Goal: Task Accomplishment & Management: Manage account settings

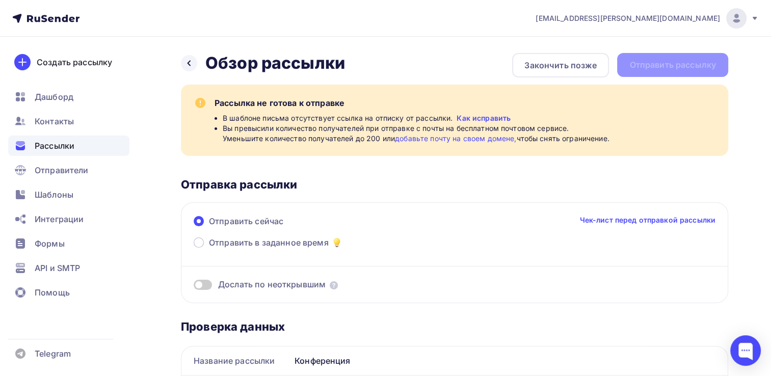
click at [621, 219] on link "Чек-лист перед отправкой рассылки" at bounding box center [647, 220] width 136 height 10
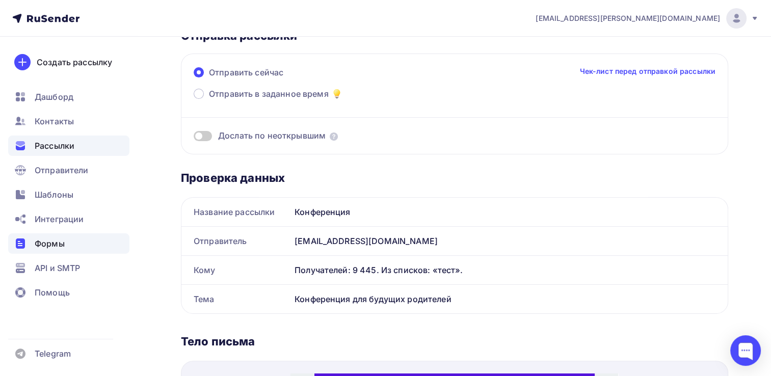
scroll to position [153, 0]
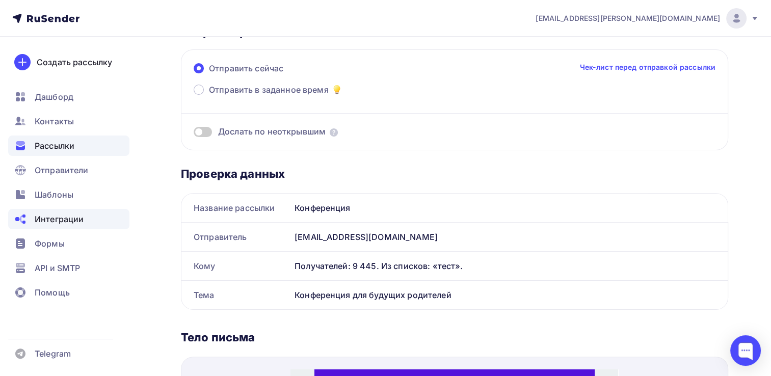
click at [49, 217] on span "Интеграции" at bounding box center [59, 219] width 49 height 12
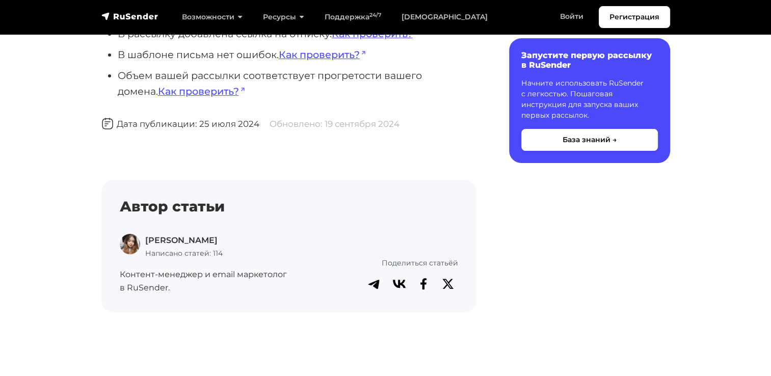
scroll to position [182, 0]
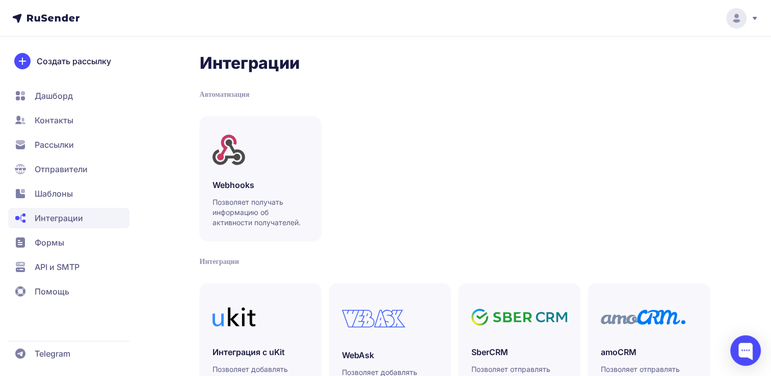
click at [58, 139] on span "Рассылки" at bounding box center [54, 145] width 39 height 12
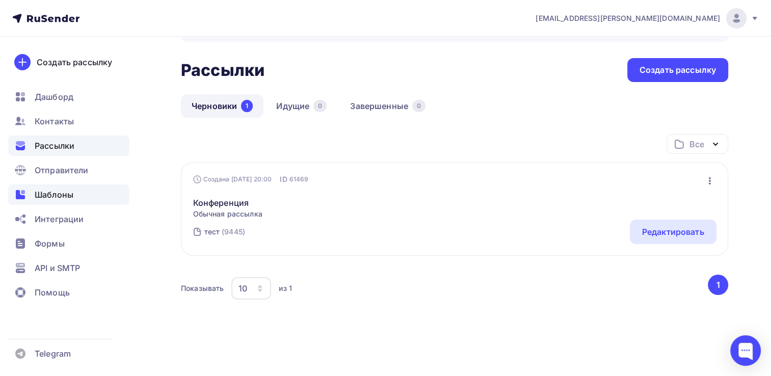
scroll to position [38, 0]
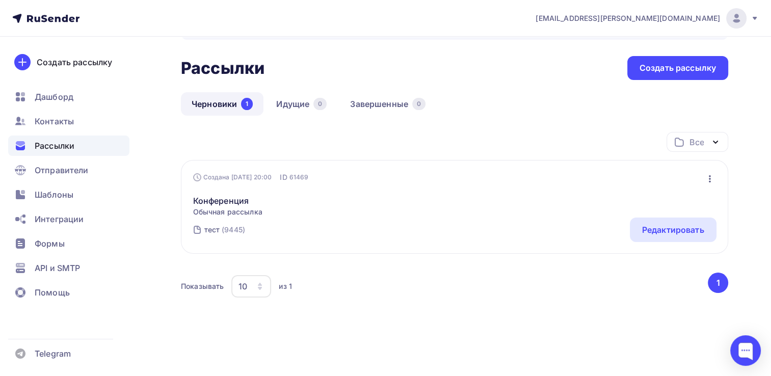
click at [283, 201] on div "Конференция Обычная рассылка Редактировать Копировать Добавить в папку Удалить" at bounding box center [454, 199] width 523 height 35
click at [682, 230] on div "Редактировать" at bounding box center [673, 230] width 62 height 12
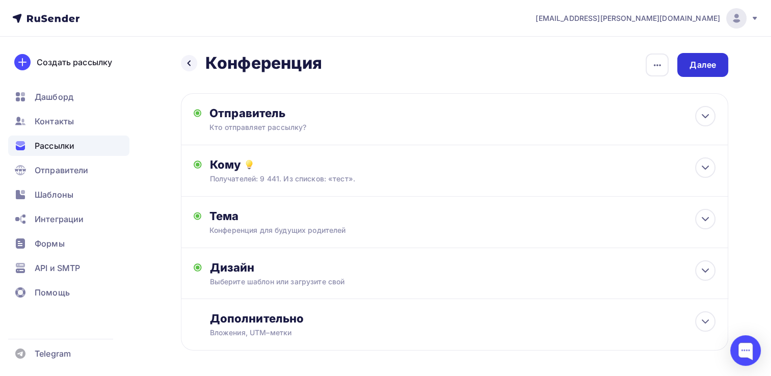
click at [704, 66] on div "Далее" at bounding box center [702, 65] width 26 height 12
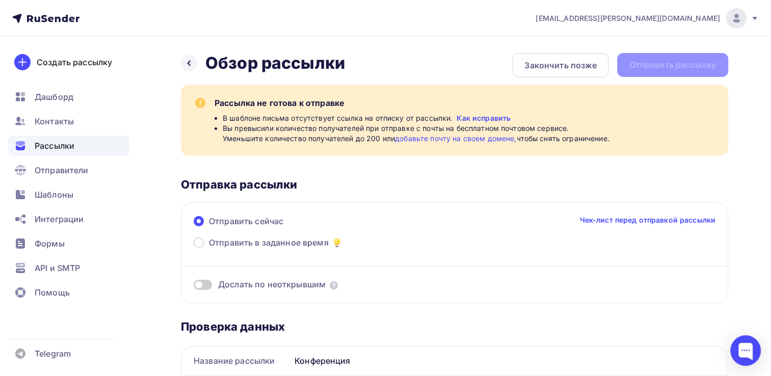
click at [443, 140] on link "добавьте почту на своем домене," at bounding box center [455, 138] width 121 height 9
click at [55, 172] on span "Отправители" at bounding box center [62, 170] width 54 height 12
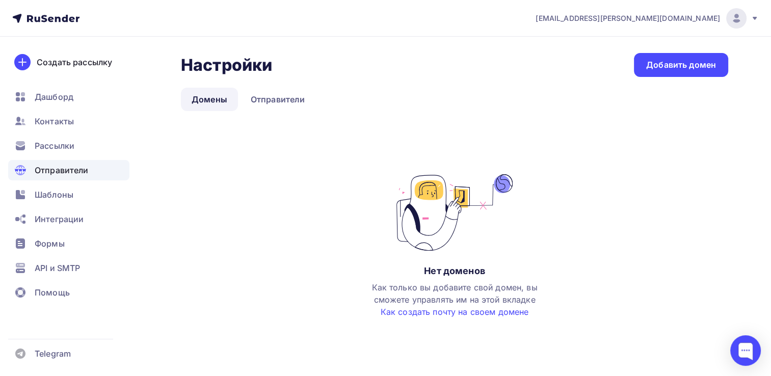
click at [212, 97] on link "Домены" at bounding box center [209, 99] width 57 height 23
click at [673, 64] on div "Добавить домен" at bounding box center [681, 65] width 70 height 12
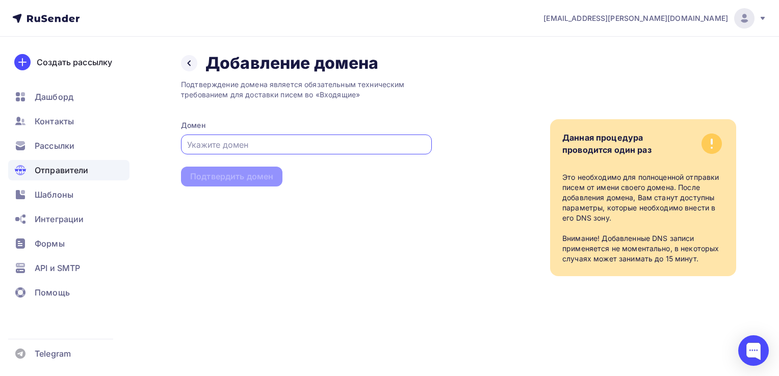
click at [222, 140] on input "text" at bounding box center [306, 145] width 239 height 12
paste input "mira-clinic.ru"
type input "mira-clinic.ru"
click at [229, 175] on div "Подтвердить домен" at bounding box center [231, 177] width 83 height 12
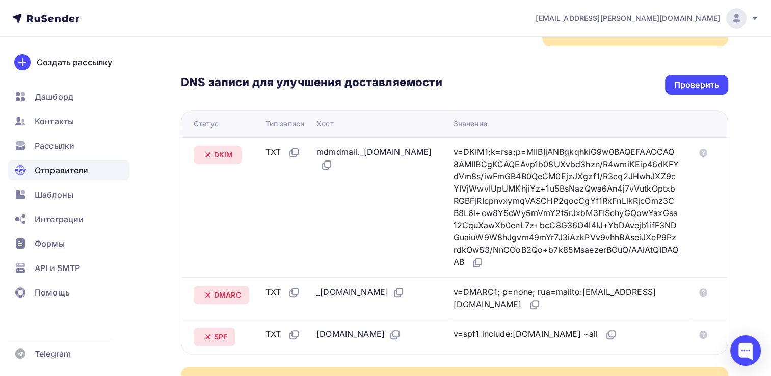
scroll to position [204, 0]
click at [331, 162] on icon at bounding box center [328, 165] width 6 height 6
click at [484, 257] on icon at bounding box center [477, 263] width 12 height 12
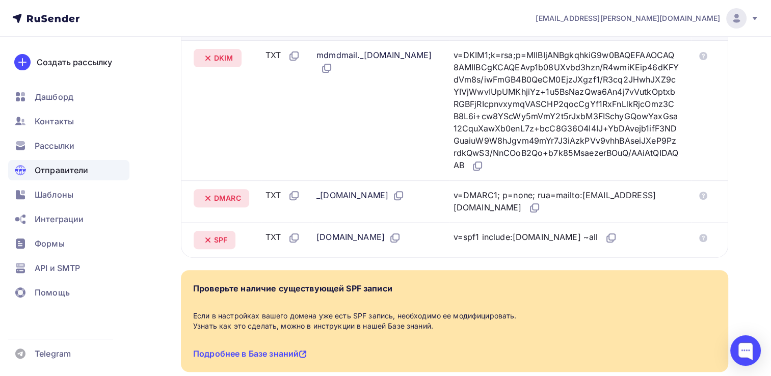
scroll to position [306, 0]
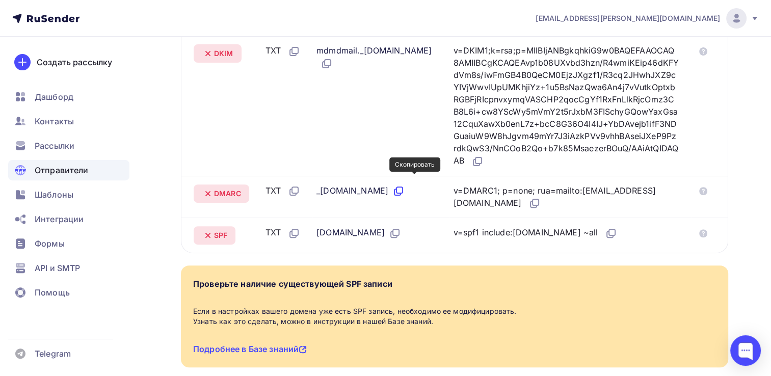
click at [405, 185] on icon at bounding box center [398, 191] width 12 height 12
click at [541, 197] on icon at bounding box center [534, 203] width 12 height 12
click at [389, 227] on icon at bounding box center [395, 233] width 12 height 12
click at [605, 227] on icon at bounding box center [611, 233] width 12 height 12
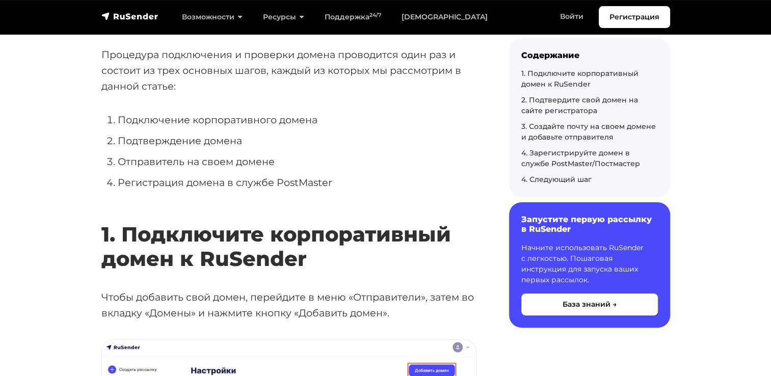
scroll to position [459, 0]
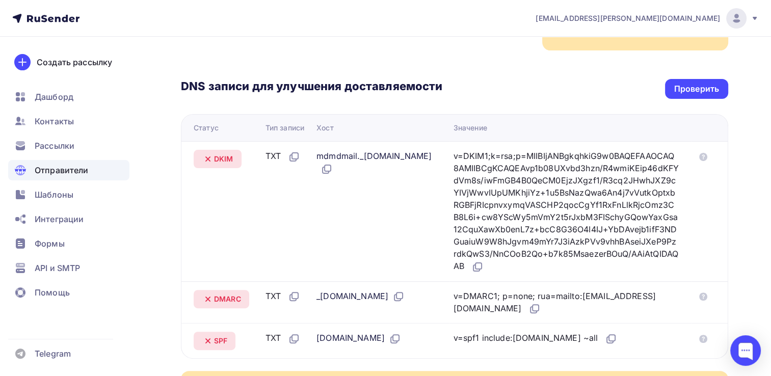
scroll to position [199, 0]
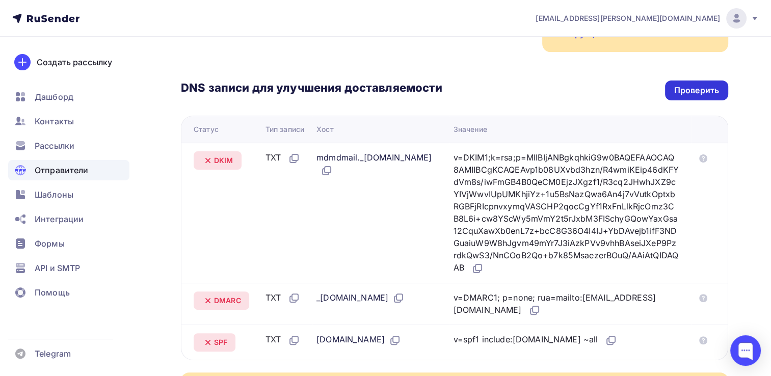
click at [701, 85] on div "Проверить" at bounding box center [696, 91] width 45 height 12
click at [695, 85] on div "Проверить" at bounding box center [696, 91] width 45 height 12
click at [700, 85] on div "Проверить" at bounding box center [696, 91] width 45 height 12
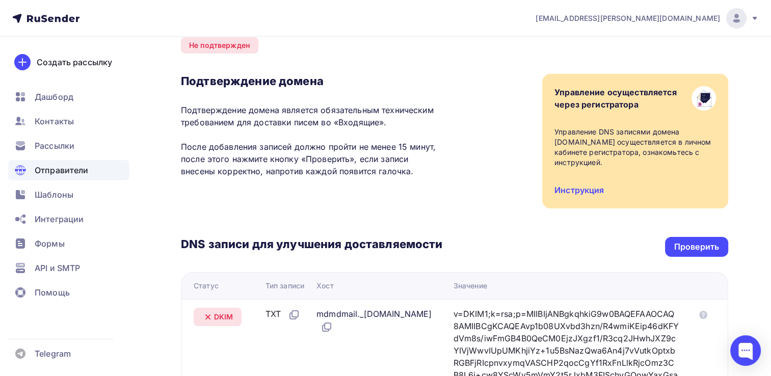
scroll to position [0, 0]
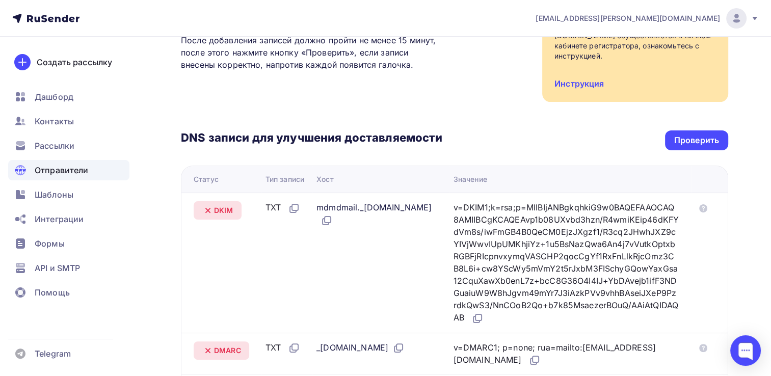
scroll to position [148, 0]
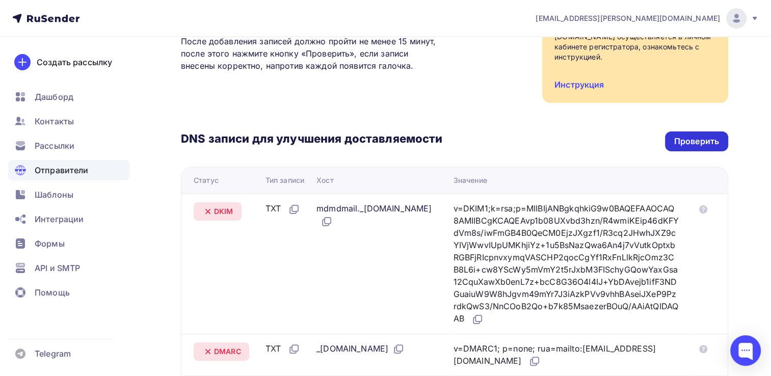
click at [683, 136] on div "Проверить" at bounding box center [696, 142] width 45 height 12
click at [687, 136] on div "Проверить" at bounding box center [696, 142] width 45 height 12
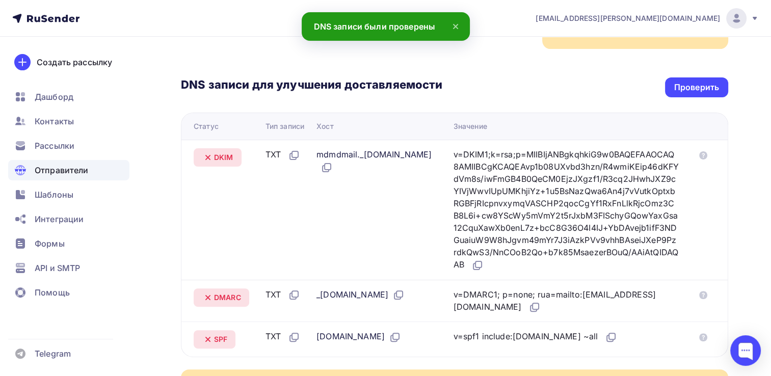
scroll to position [199, 0]
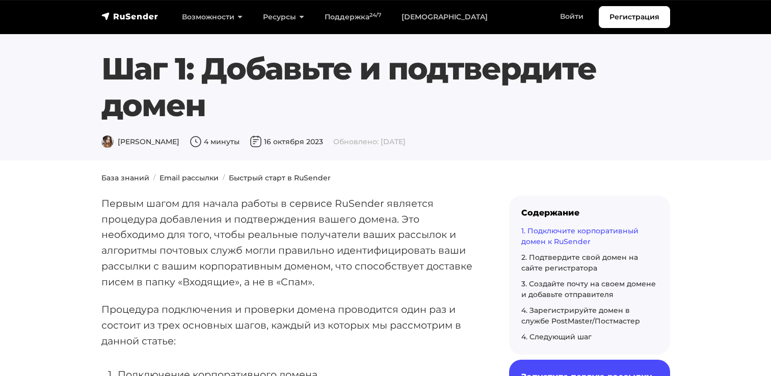
scroll to position [561, 0]
